Goal: Use online tool/utility: Use online tool/utility

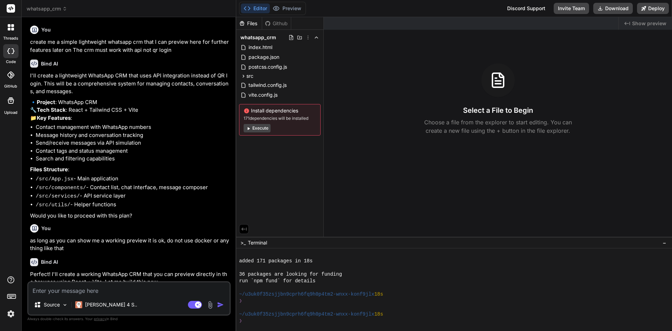
scroll to position [53, 0]
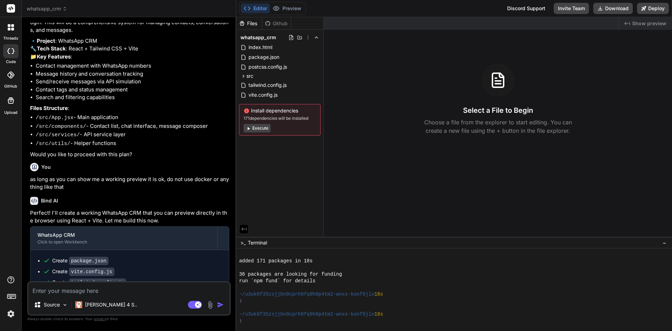
click at [257, 127] on button "Execute" at bounding box center [257, 128] width 27 height 8
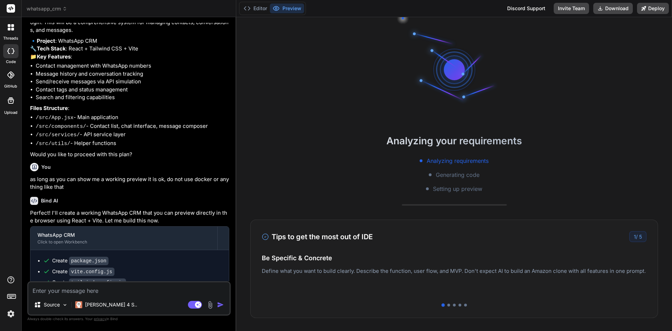
scroll to position [133, 0]
type textarea "x"
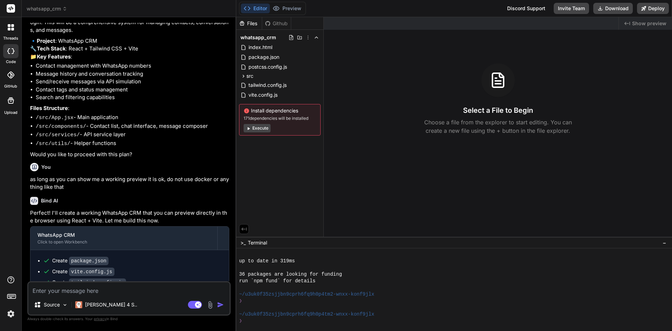
click at [10, 82] on div at bounding box center [10, 74] width 15 height 15
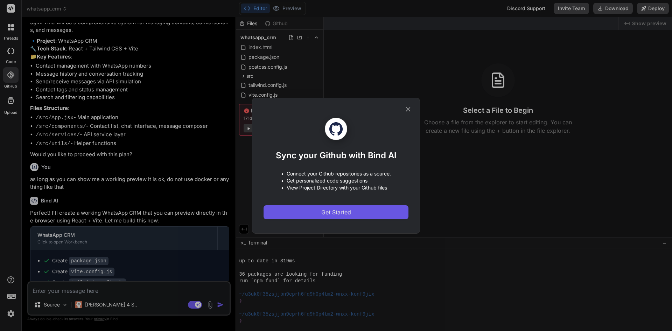
click at [353, 213] on button "Get Started" at bounding box center [336, 212] width 145 height 14
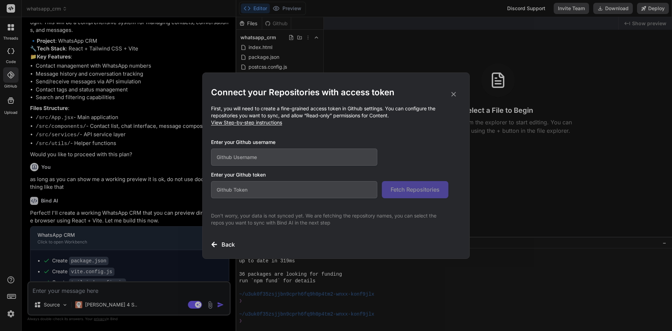
click at [258, 156] on input "text" at bounding box center [294, 156] width 166 height 17
click at [266, 152] on input "text" at bounding box center [294, 156] width 166 height 17
paste input "[EMAIL_ADDRESS][DOMAIN_NAME]"
type input "[EMAIL_ADDRESS][DOMAIN_NAME]"
click at [240, 177] on h3 "Enter your Github token" at bounding box center [336, 174] width 250 height 7
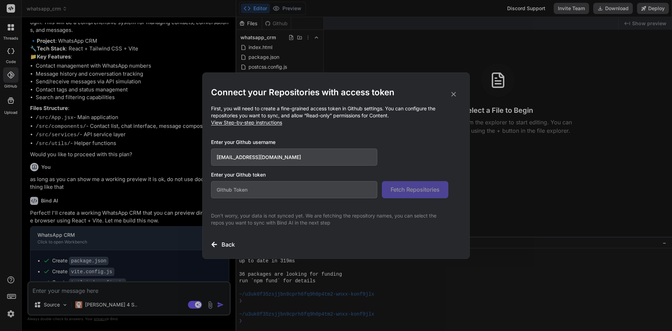
click at [241, 175] on h3 "Enter your Github token" at bounding box center [336, 174] width 250 height 7
click at [233, 170] on div "Enter your Github username [EMAIL_ADDRESS][DOMAIN_NAME] Enter your Github token…" at bounding box center [336, 169] width 250 height 60
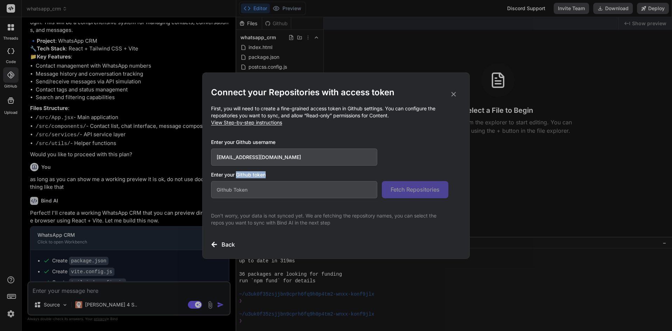
drag, startPoint x: 237, startPoint y: 173, endPoint x: 306, endPoint y: 180, distance: 69.7
click at [306, 180] on div "Enter your Github token Fetch Repositories" at bounding box center [336, 184] width 250 height 27
copy h3 "Github token"
